Goal: Find specific page/section: Find specific page/section

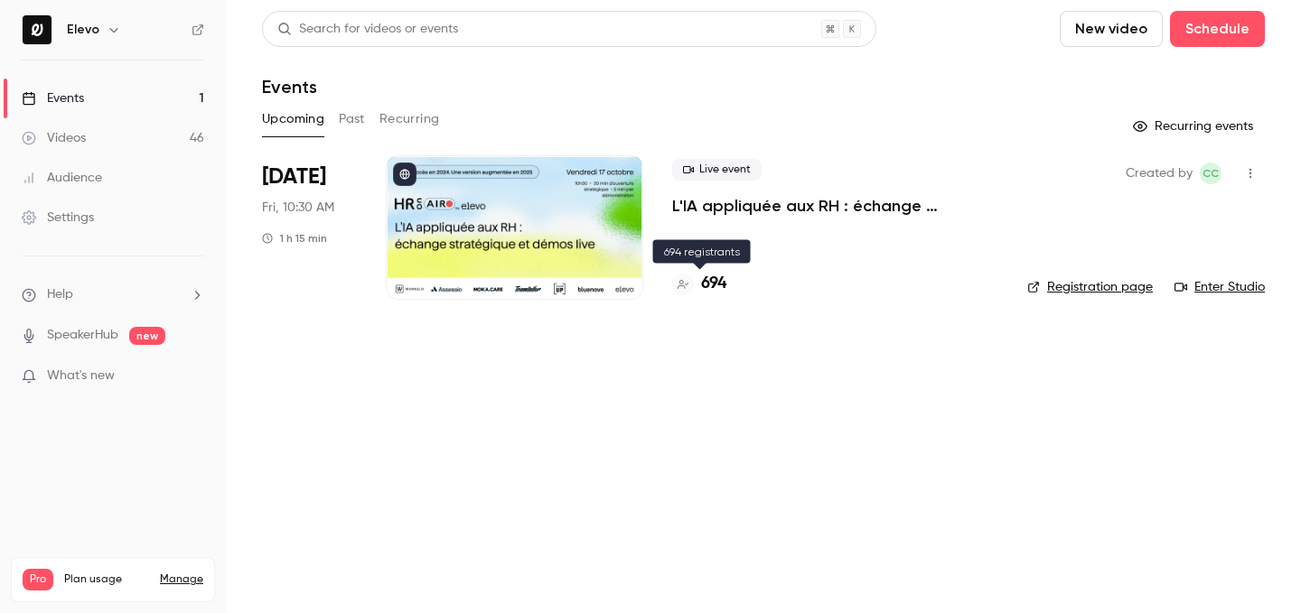
click at [720, 285] on h4 "694" at bounding box center [713, 284] width 25 height 24
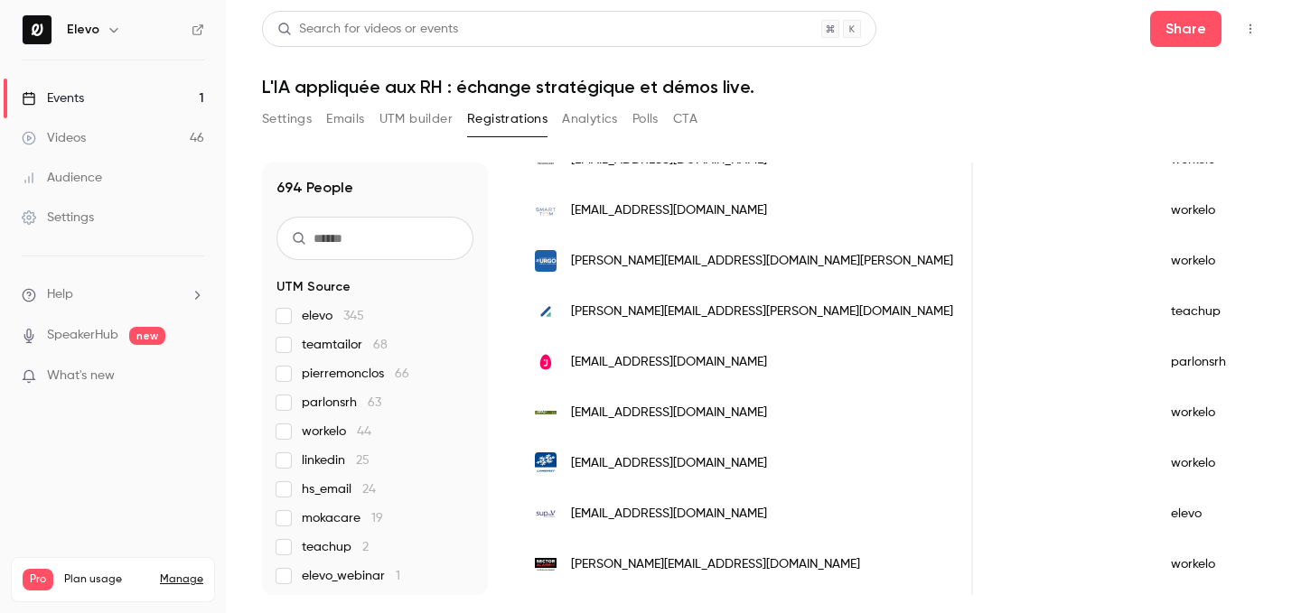
scroll to position [204, 0]
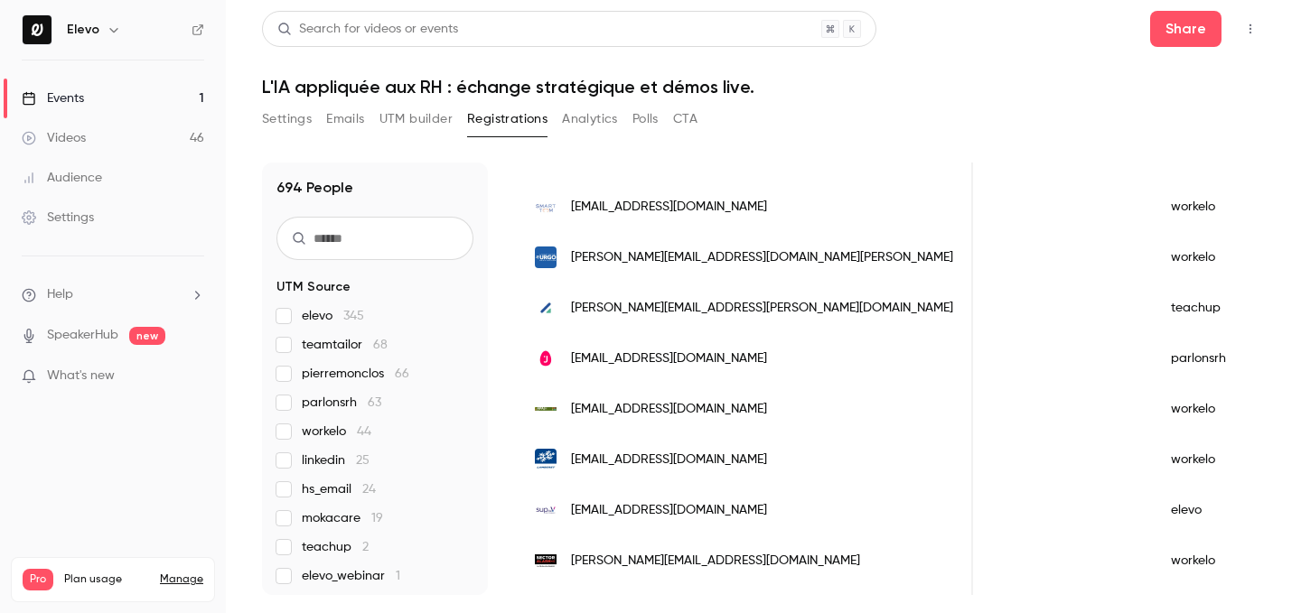
click at [190, 103] on link "Events 1" at bounding box center [113, 99] width 226 height 40
